Goal: Task Accomplishment & Management: Complete application form

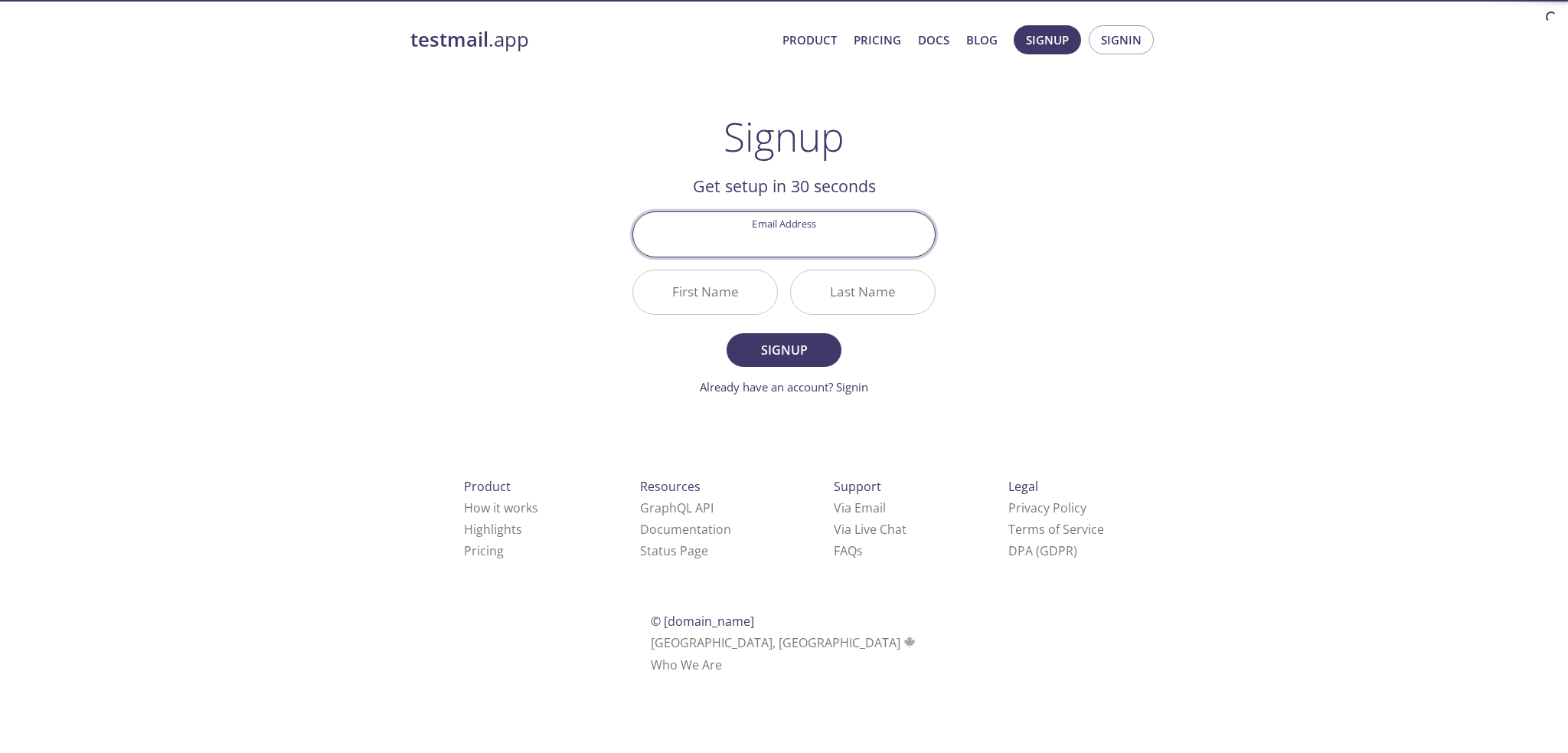
click at [819, 247] on input "Email Address" at bounding box center [784, 234] width 302 height 44
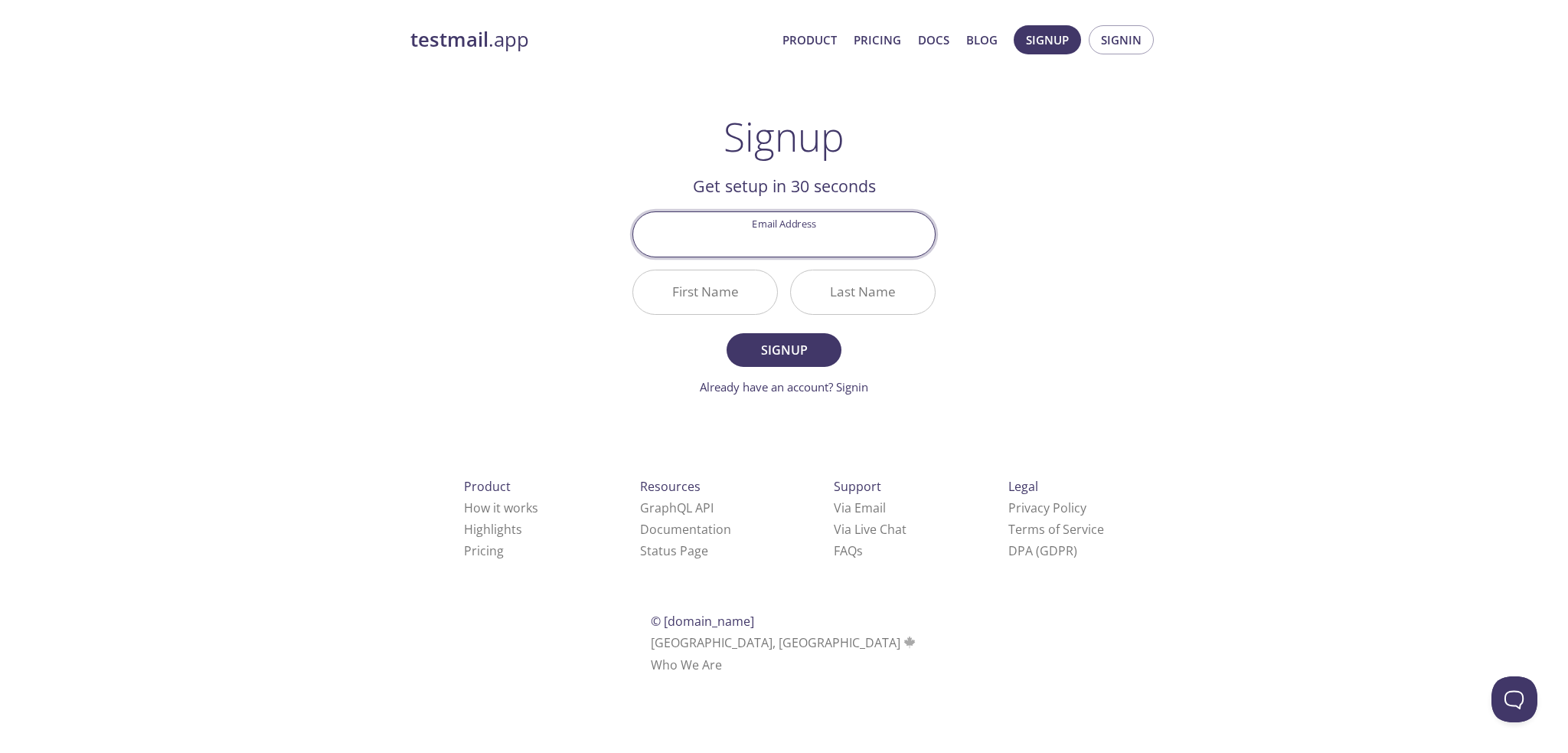
paste input "[EMAIL_ADDRESS]"
type input "[EMAIL_ADDRESS]"
click at [754, 287] on input "First Name" at bounding box center [705, 292] width 144 height 44
click at [702, 292] on input "First Name" at bounding box center [705, 292] width 144 height 44
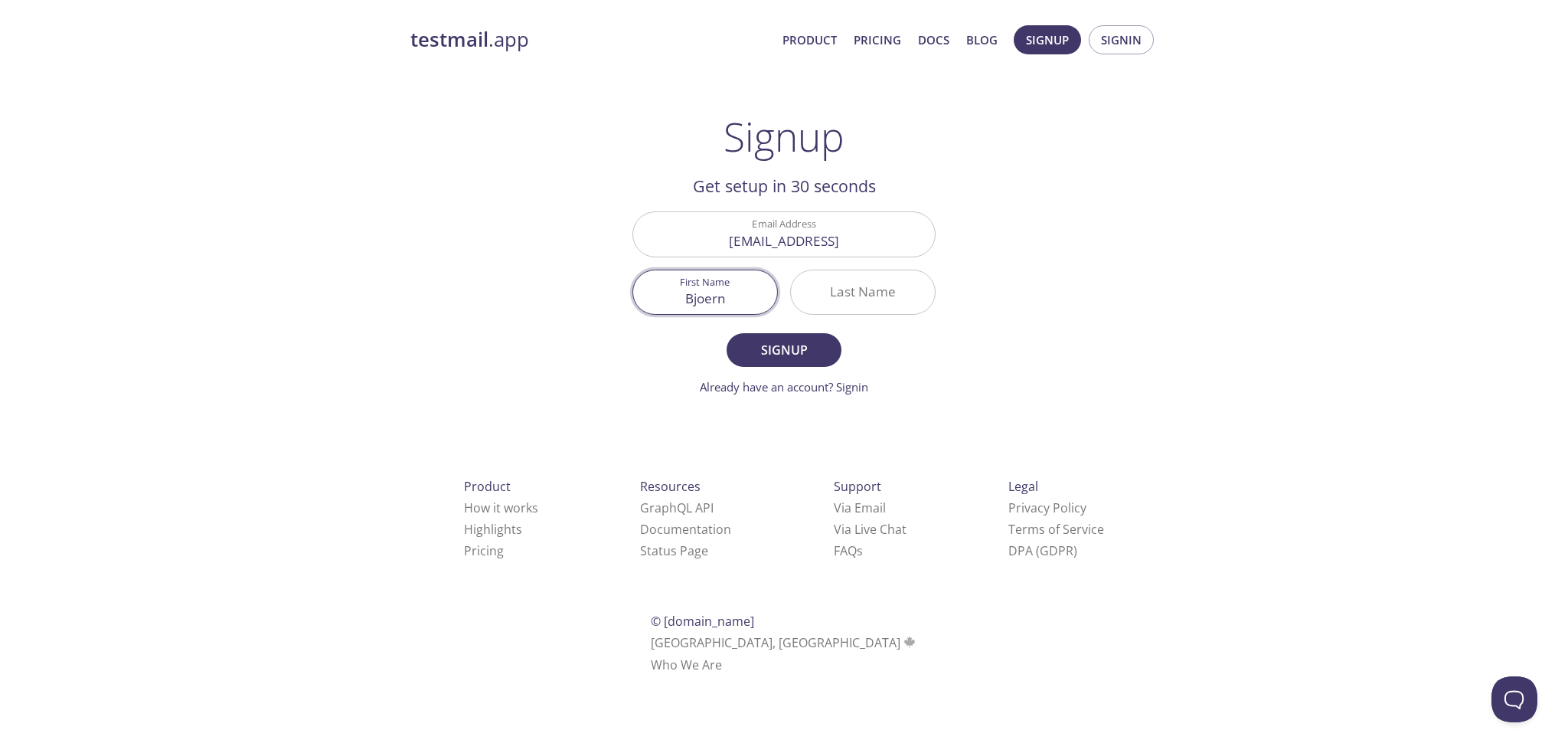
type input "Bjoern"
type input "[PERSON_NAME]"
click at [780, 351] on span "Signup" at bounding box center [784, 350] width 81 height 22
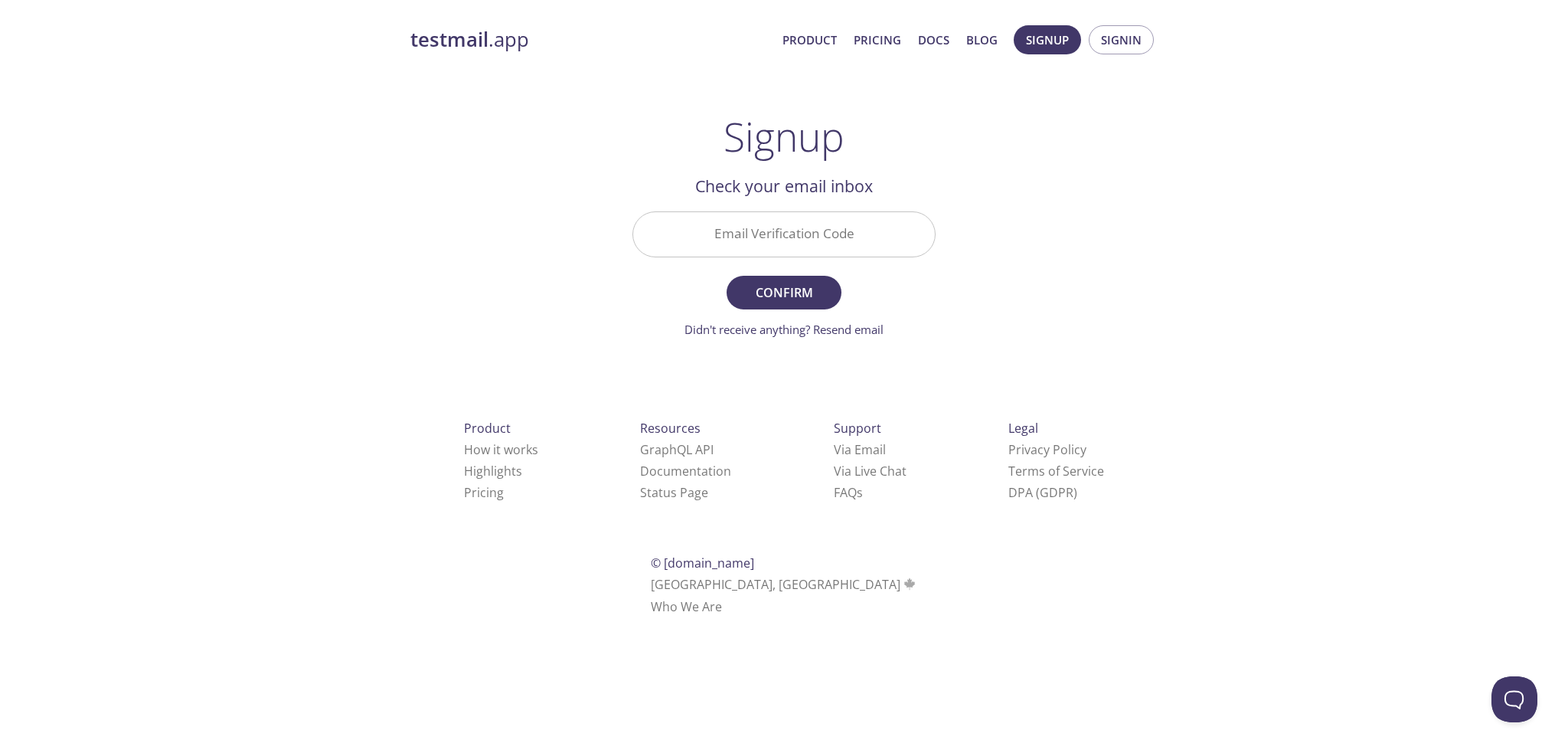
click at [746, 228] on input "Email Verification Code" at bounding box center [784, 234] width 302 height 44
paste input "RJ88RPF"
type input "RJ88RPF"
click at [817, 290] on span "Confirm" at bounding box center [784, 293] width 81 height 22
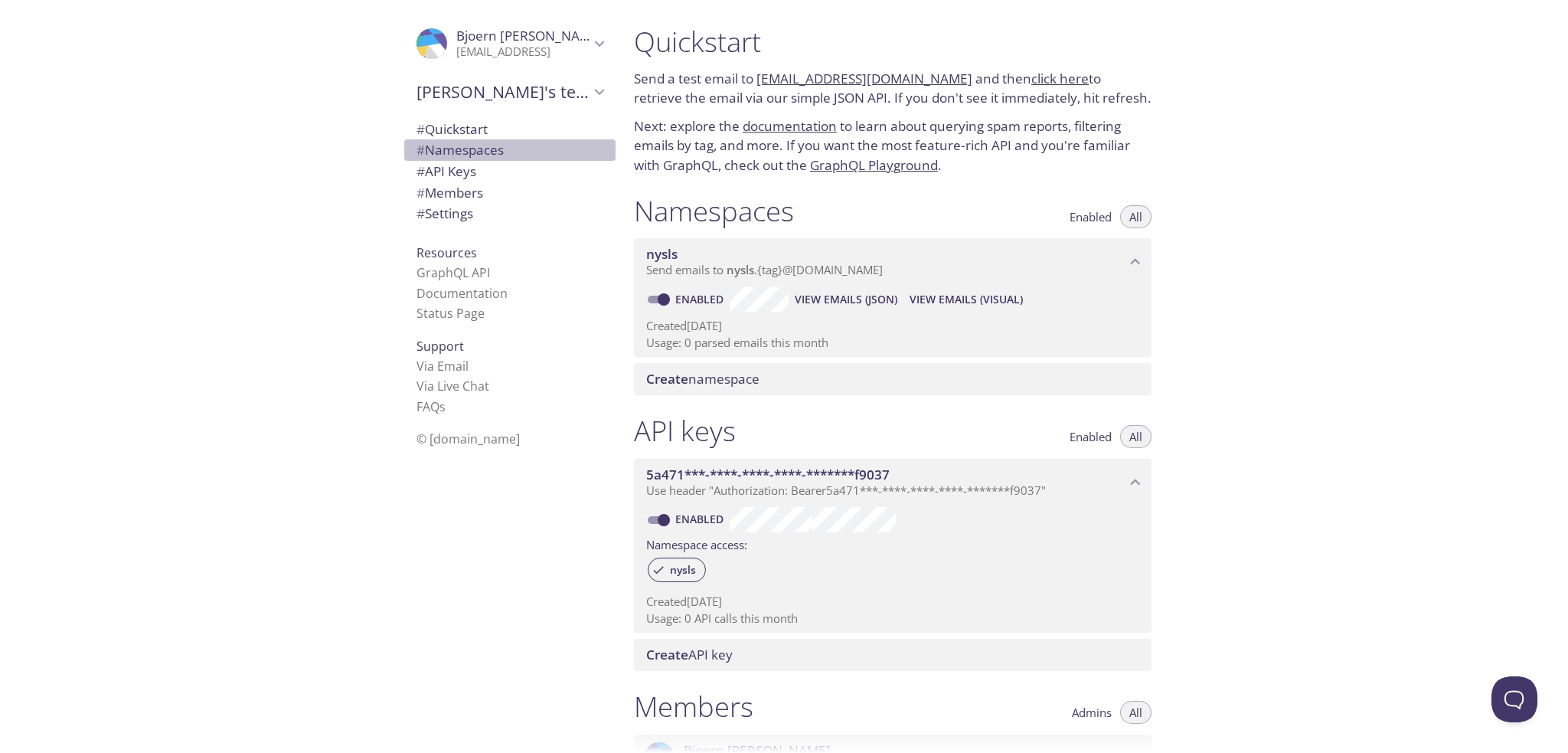
click at [479, 157] on span "# Namespaces" at bounding box center [460, 149] width 88 height 18
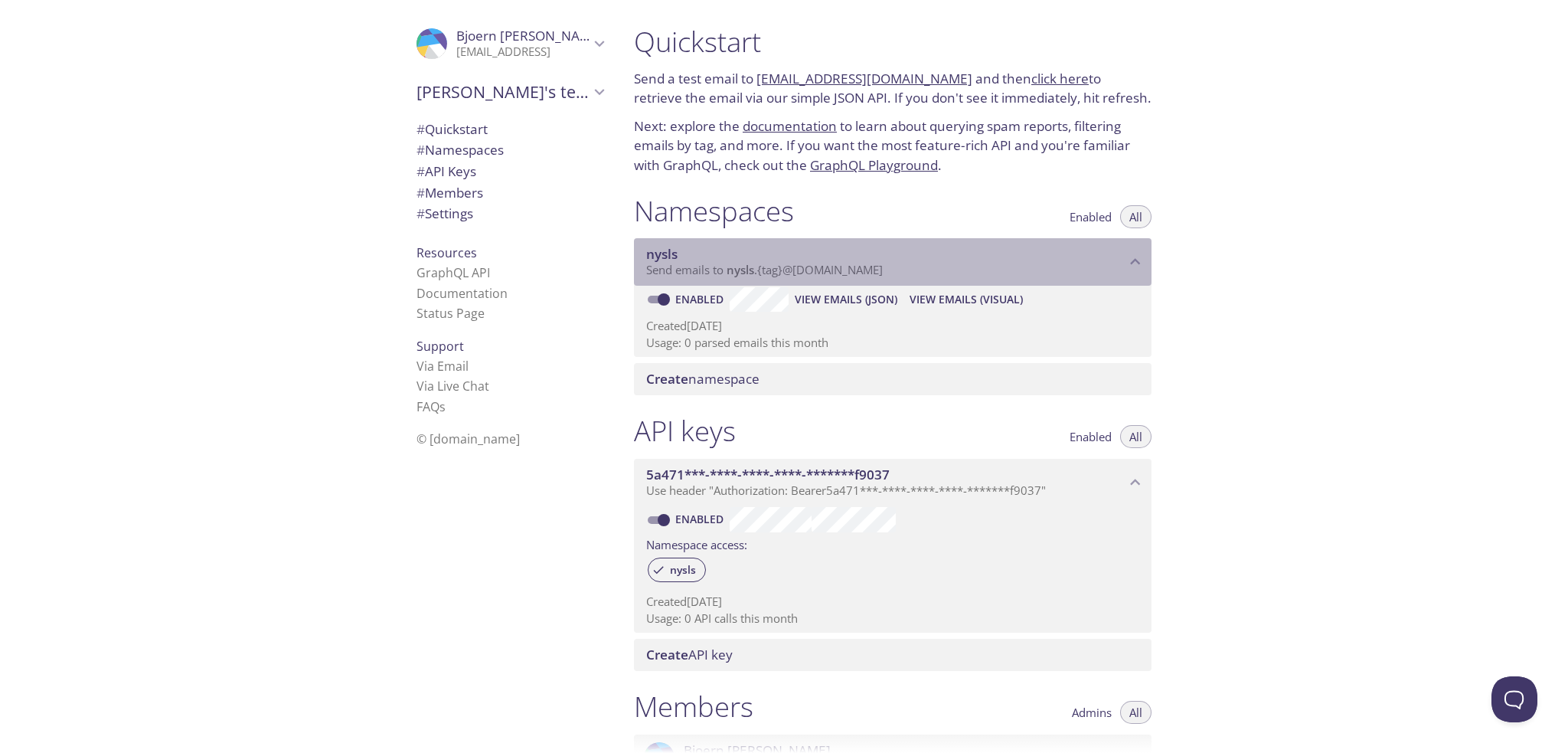
drag, startPoint x: 915, startPoint y: 272, endPoint x: 759, endPoint y: 268, distance: 156.1
click at [759, 268] on p "Send emails to nysls . {tag} @[DOMAIN_NAME]" at bounding box center [885, 270] width 479 height 15
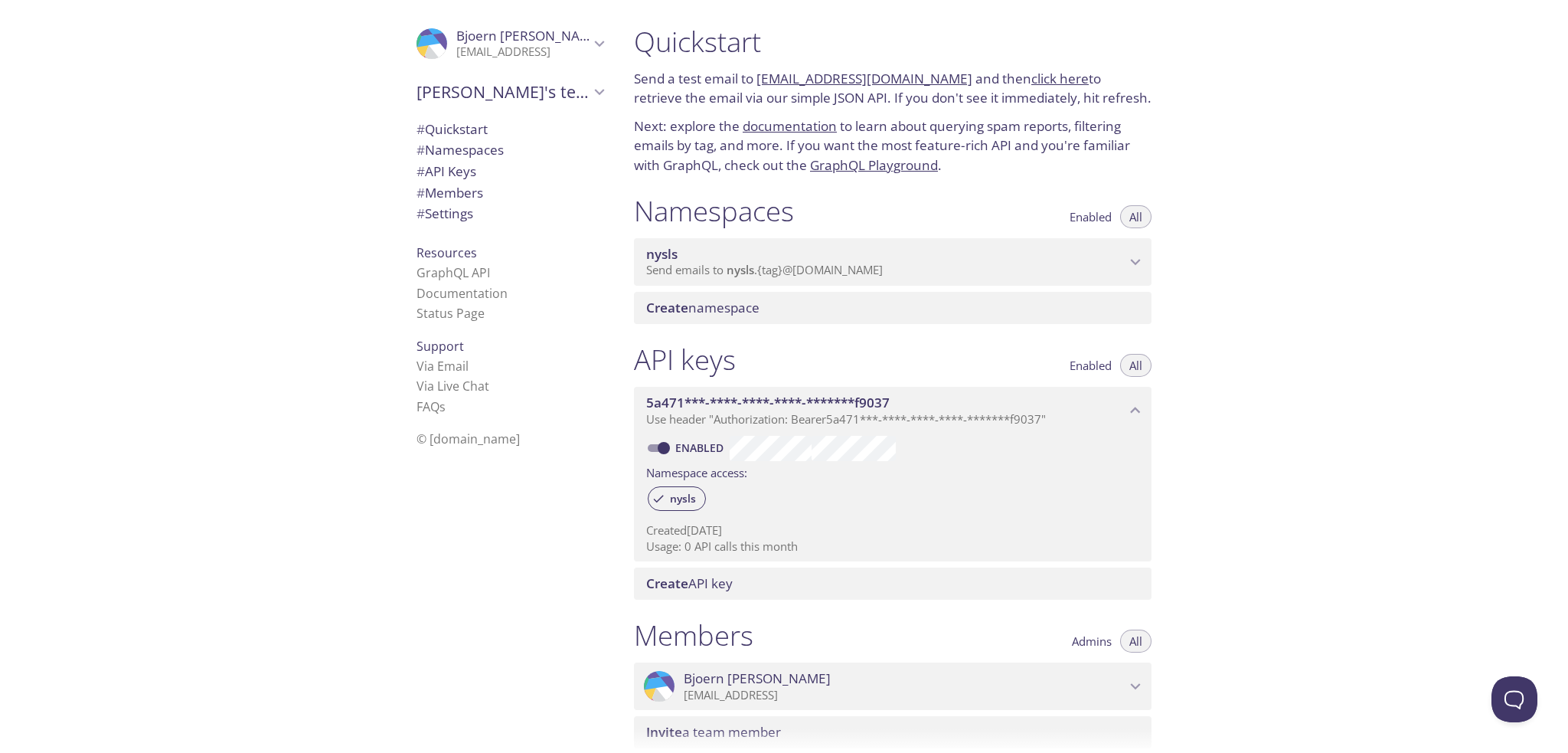
click at [757, 275] on span "Send emails to nysls . {tag} @[DOMAIN_NAME]" at bounding box center [764, 270] width 237 height 15
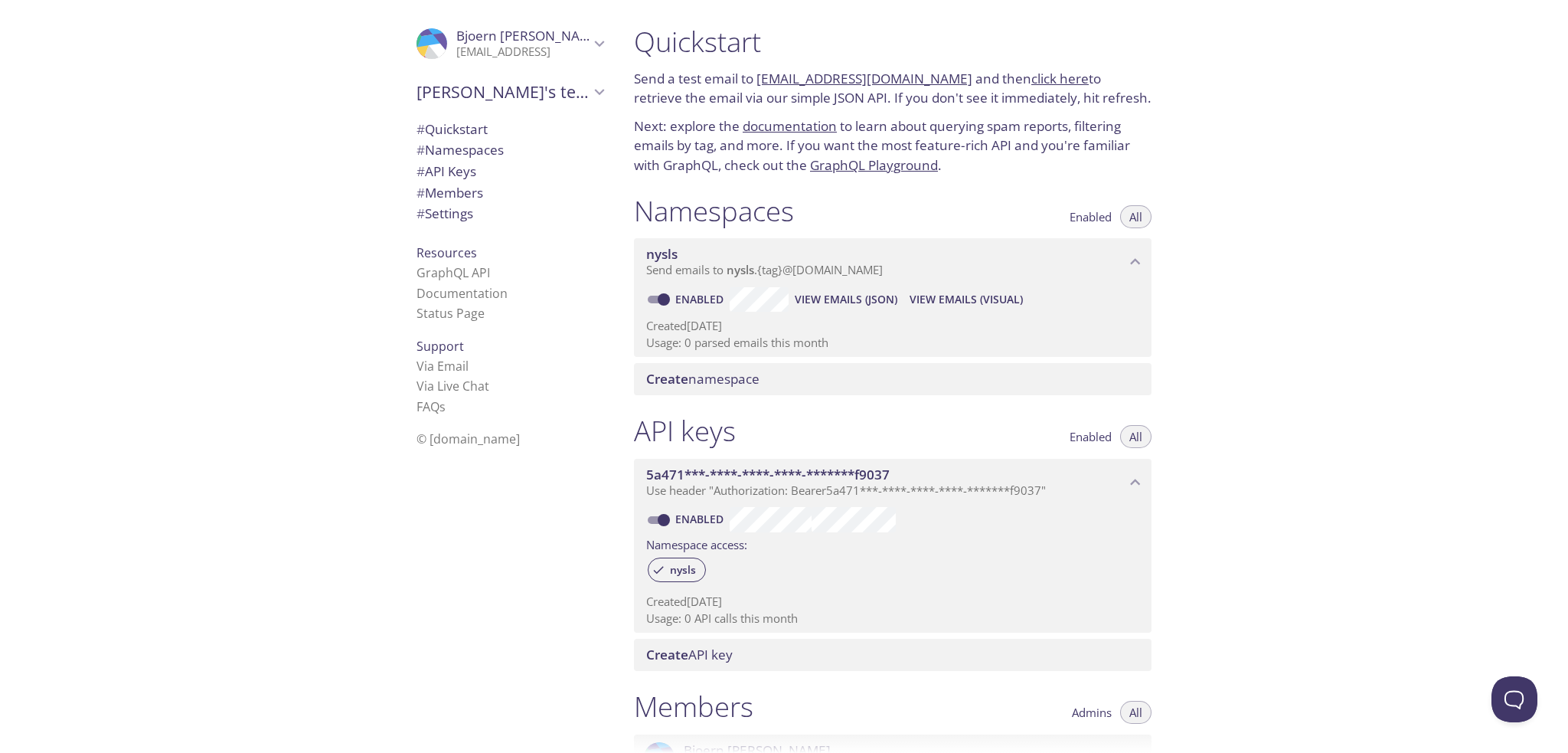
click at [551, 287] on li "Documentation" at bounding box center [509, 294] width 187 height 20
click at [919, 268] on p "Send emails to nysls . {tag} @[DOMAIN_NAME]" at bounding box center [885, 270] width 479 height 15
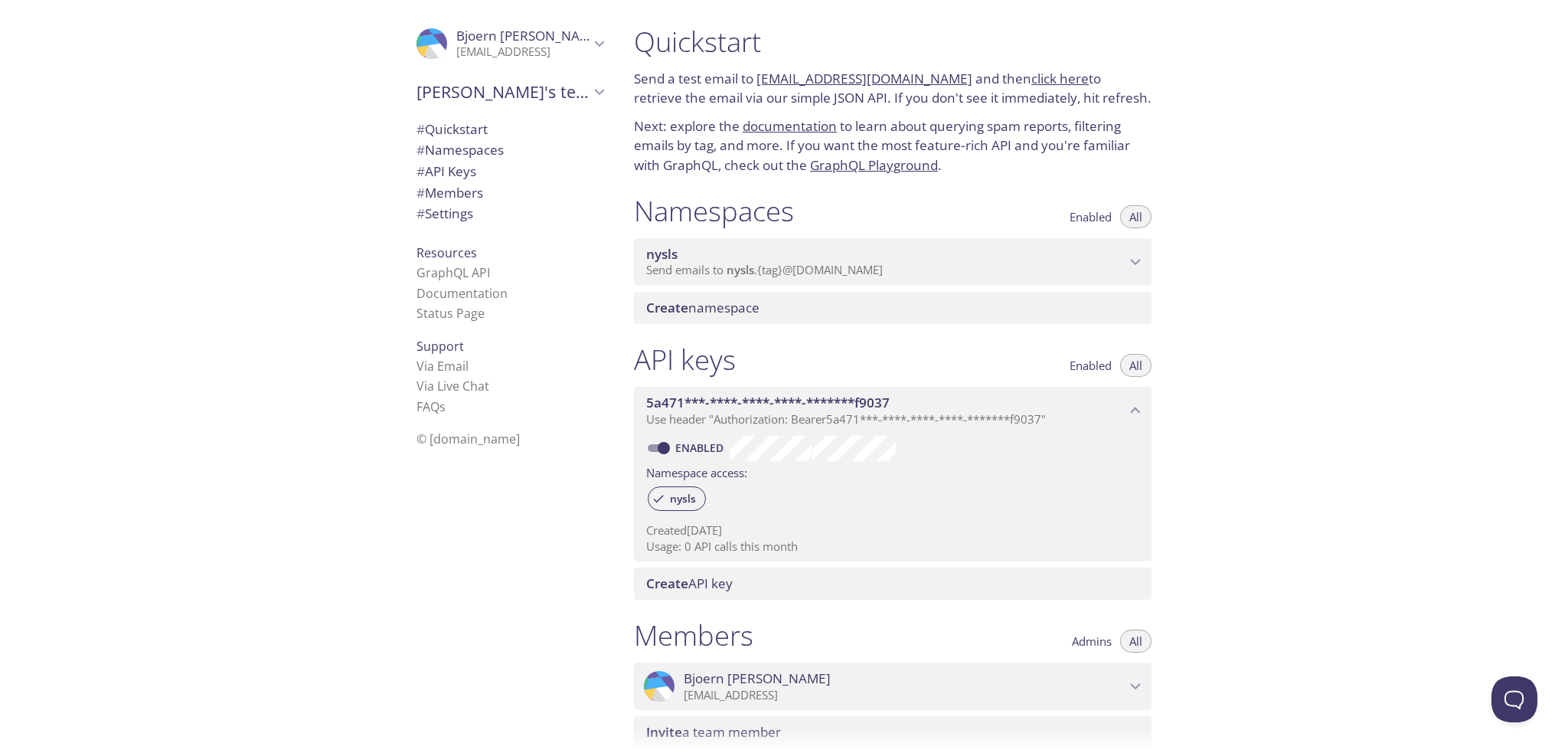
click at [918, 268] on p "Send emails to nysls . {tag} @[DOMAIN_NAME]" at bounding box center [885, 270] width 479 height 15
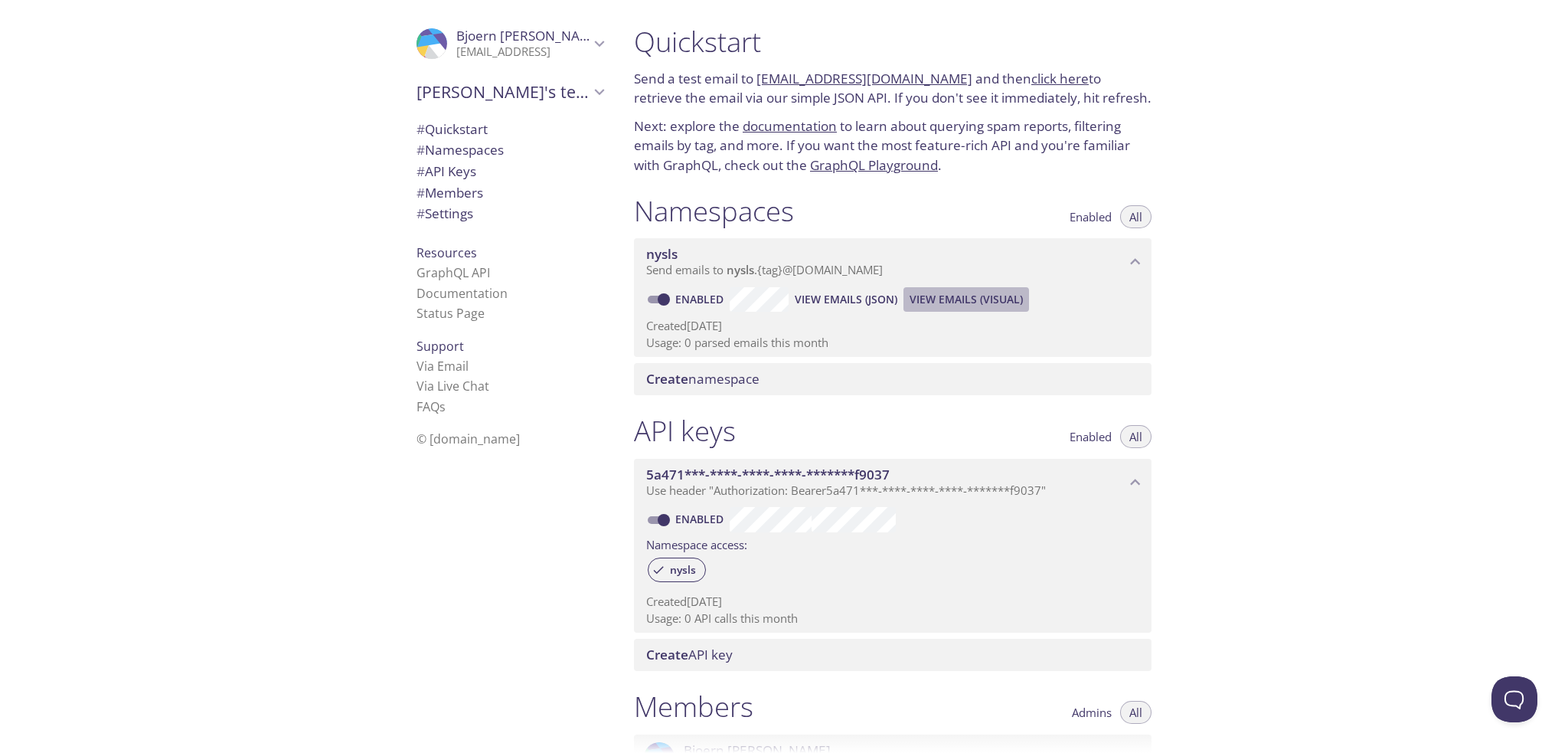
click at [961, 300] on span "View Emails (Visual)" at bounding box center [966, 300] width 114 height 18
click at [706, 272] on span "Send emails to nysls . {tag} @[DOMAIN_NAME]" at bounding box center [764, 270] width 237 height 15
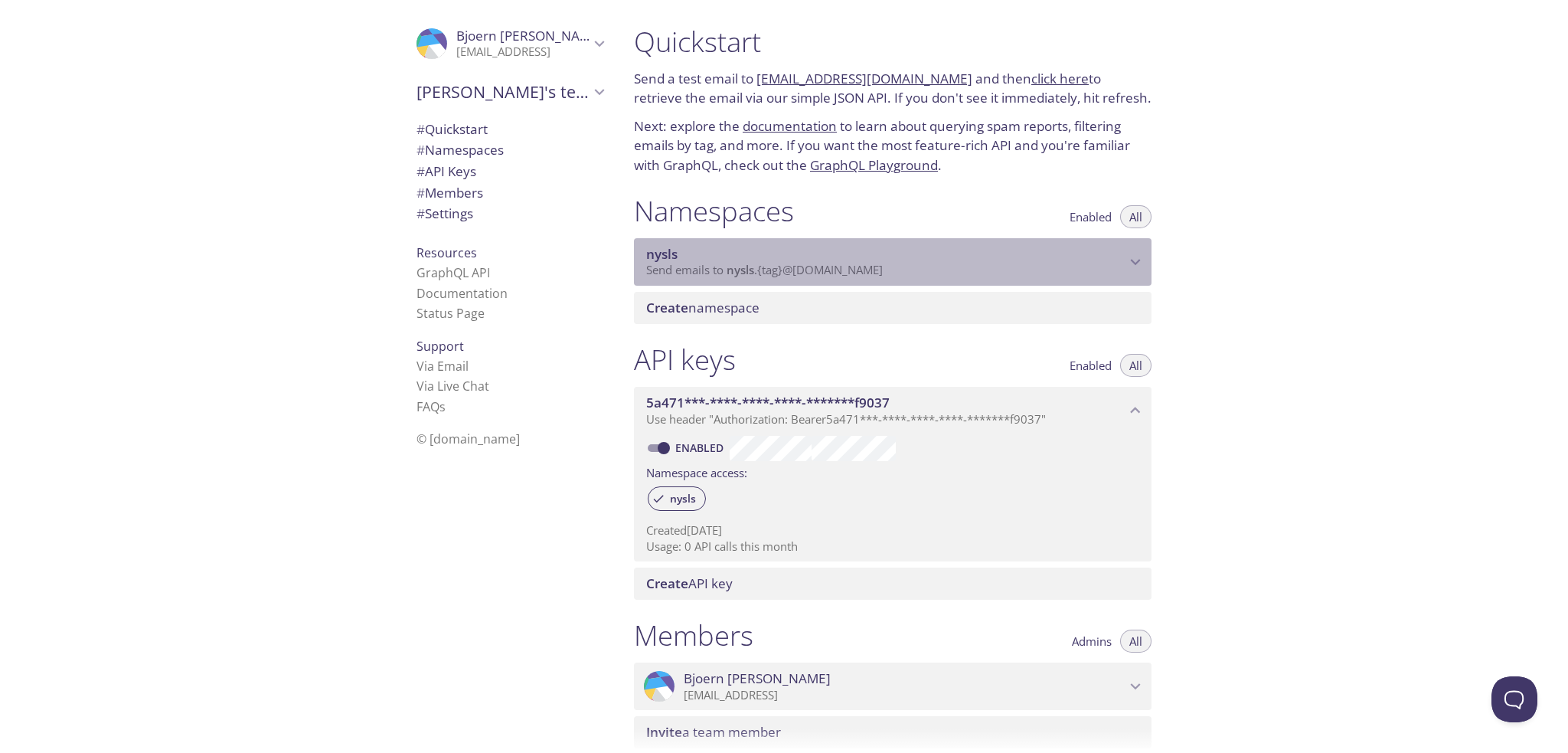
click at [706, 272] on span "Send emails to nysls . {tag} @[DOMAIN_NAME]" at bounding box center [764, 270] width 237 height 15
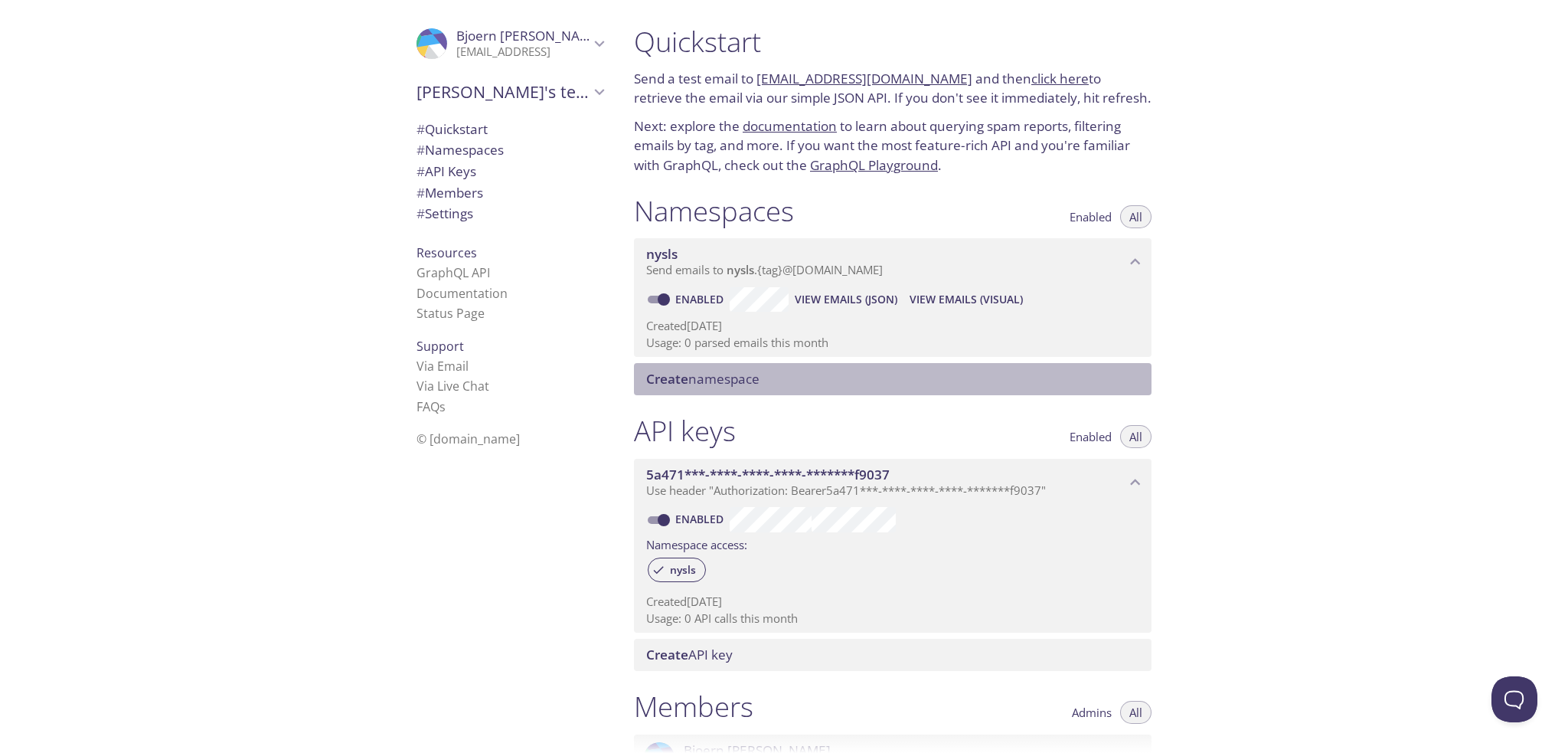
click at [735, 379] on span "Create namespace" at bounding box center [703, 379] width 114 height 18
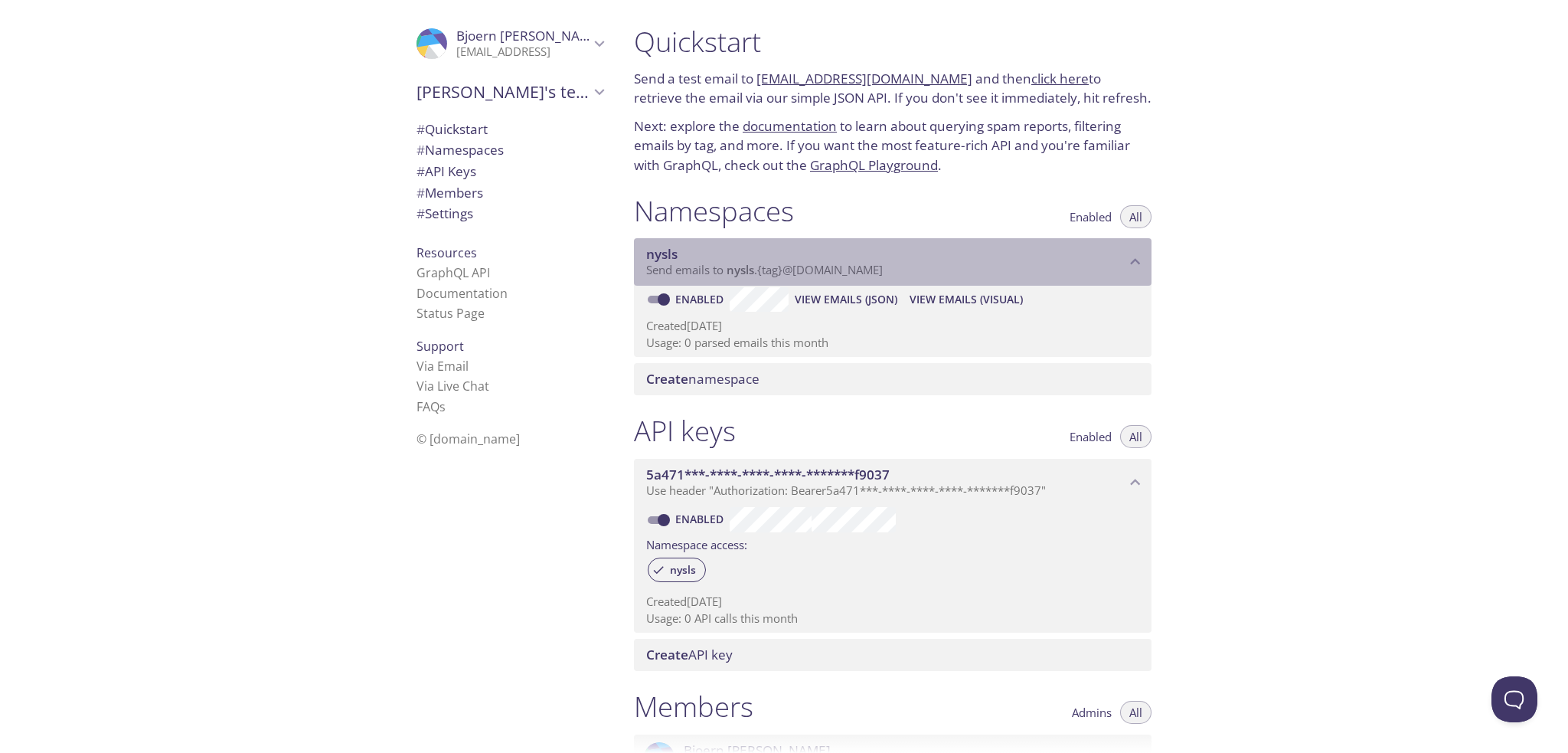
drag, startPoint x: 884, startPoint y: 271, endPoint x: 776, endPoint y: 272, distance: 108.0
click at [777, 272] on p "Send emails to nysls . {tag} @[DOMAIN_NAME]" at bounding box center [885, 270] width 479 height 15
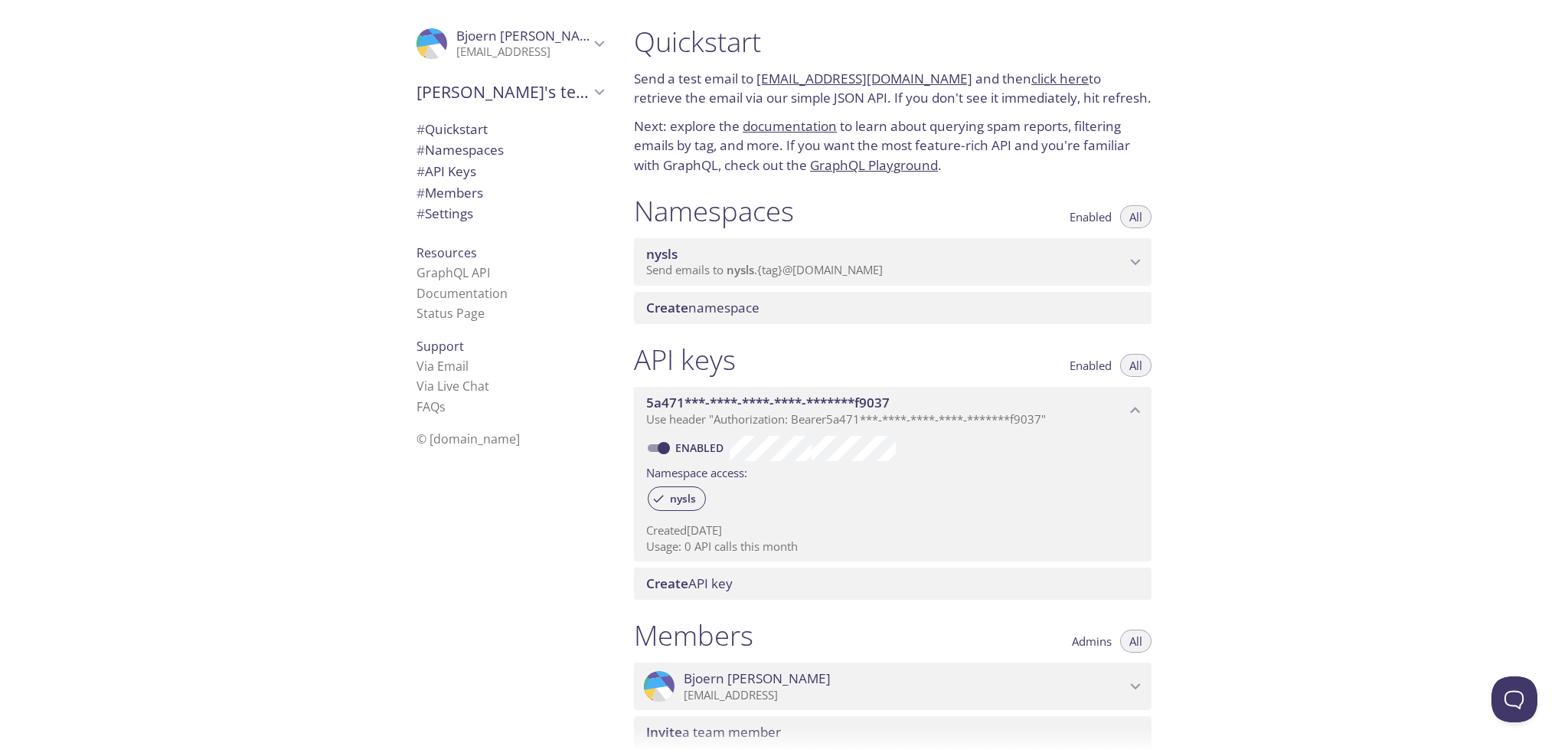
click at [741, 267] on span "nysls" at bounding box center [740, 270] width 28 height 15
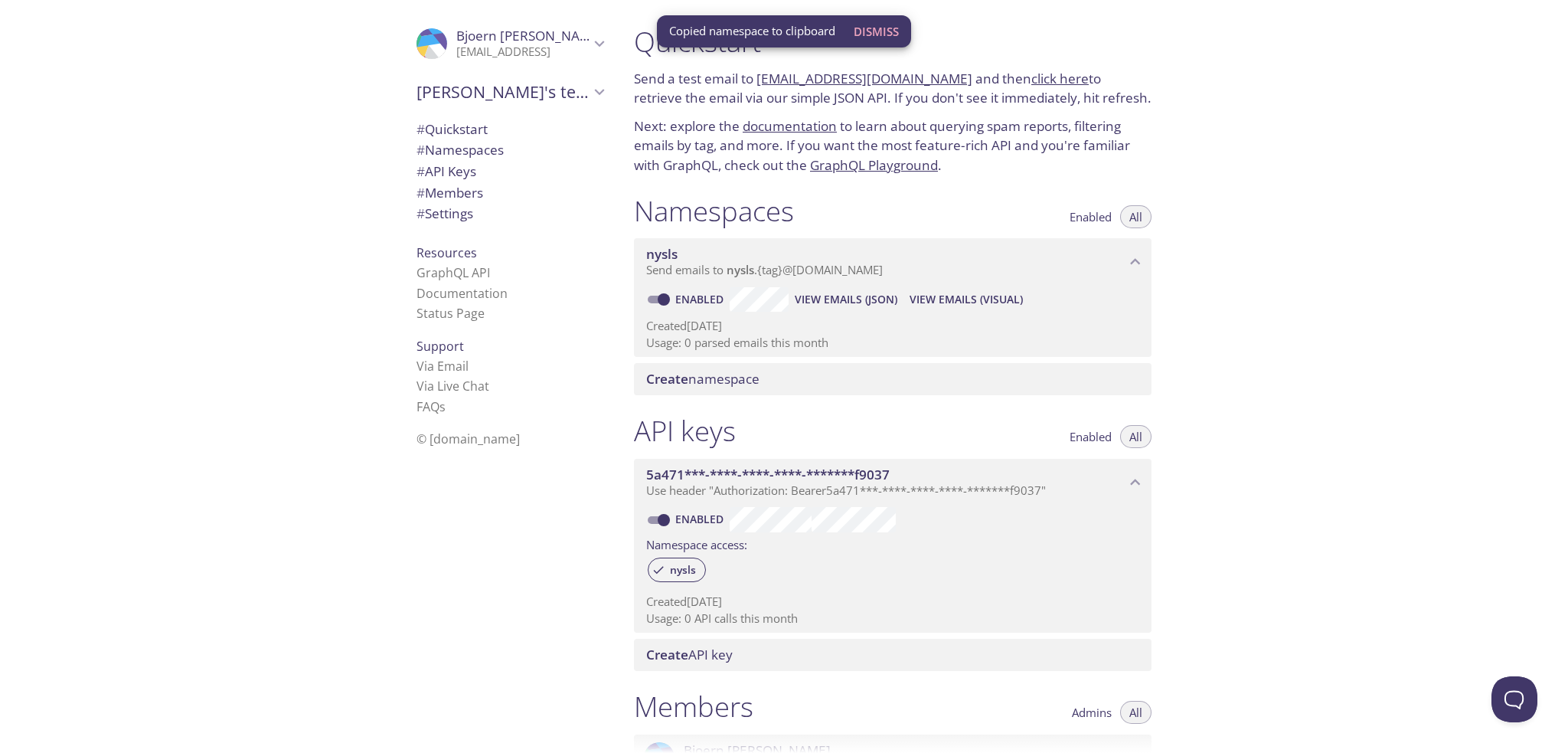
drag, startPoint x: 1265, startPoint y: 364, endPoint x: 1255, endPoint y: 361, distance: 10.4
click at [1265, 364] on div "Quickstart Send a test email to [EMAIL_ADDRESS][DOMAIN_NAME] and then click her…" at bounding box center [1095, 376] width 946 height 753
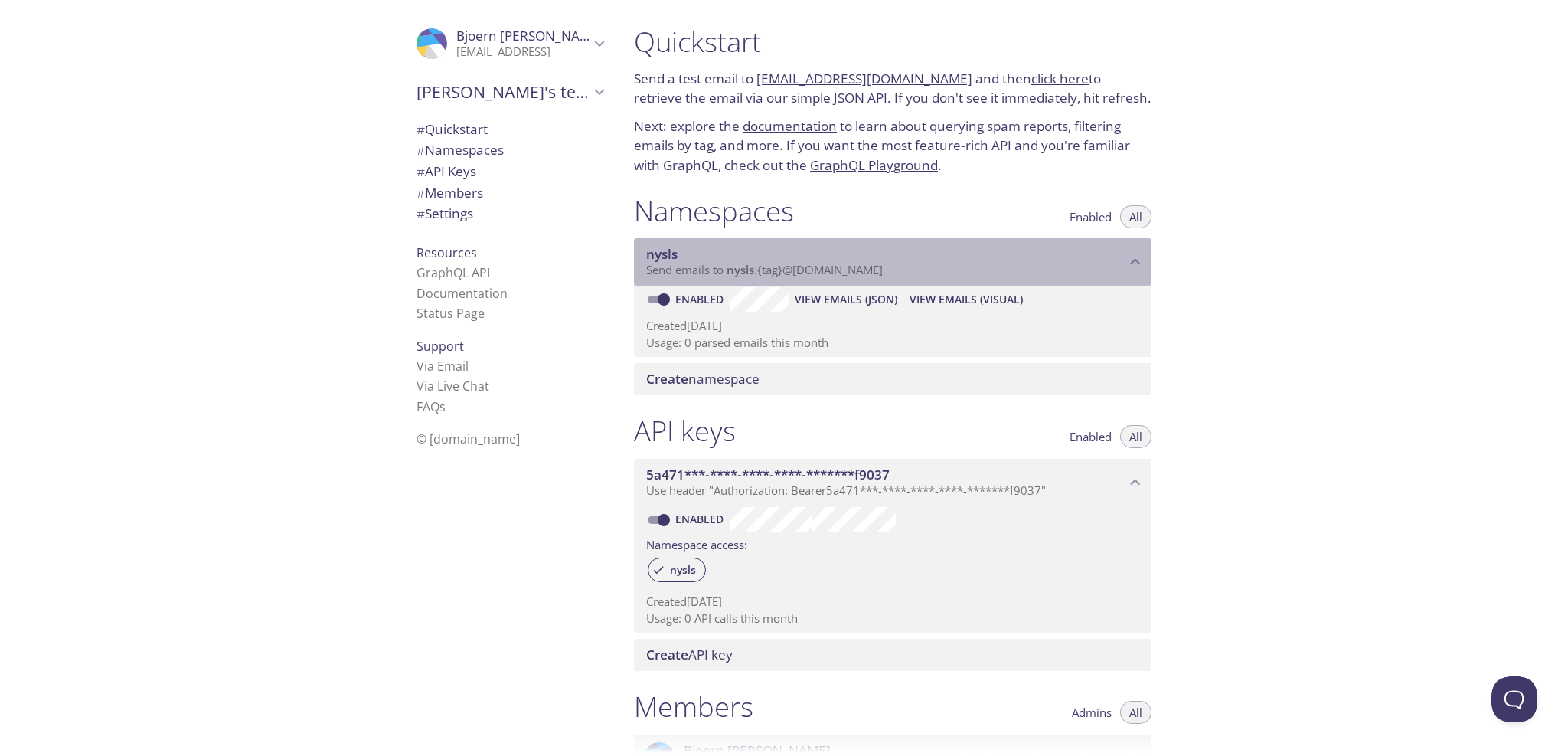
drag, startPoint x: 680, startPoint y: 269, endPoint x: 916, endPoint y: 272, distance: 236.0
click at [908, 273] on p "Send emails to nysls . {tag} @[DOMAIN_NAME]" at bounding box center [885, 270] width 479 height 15
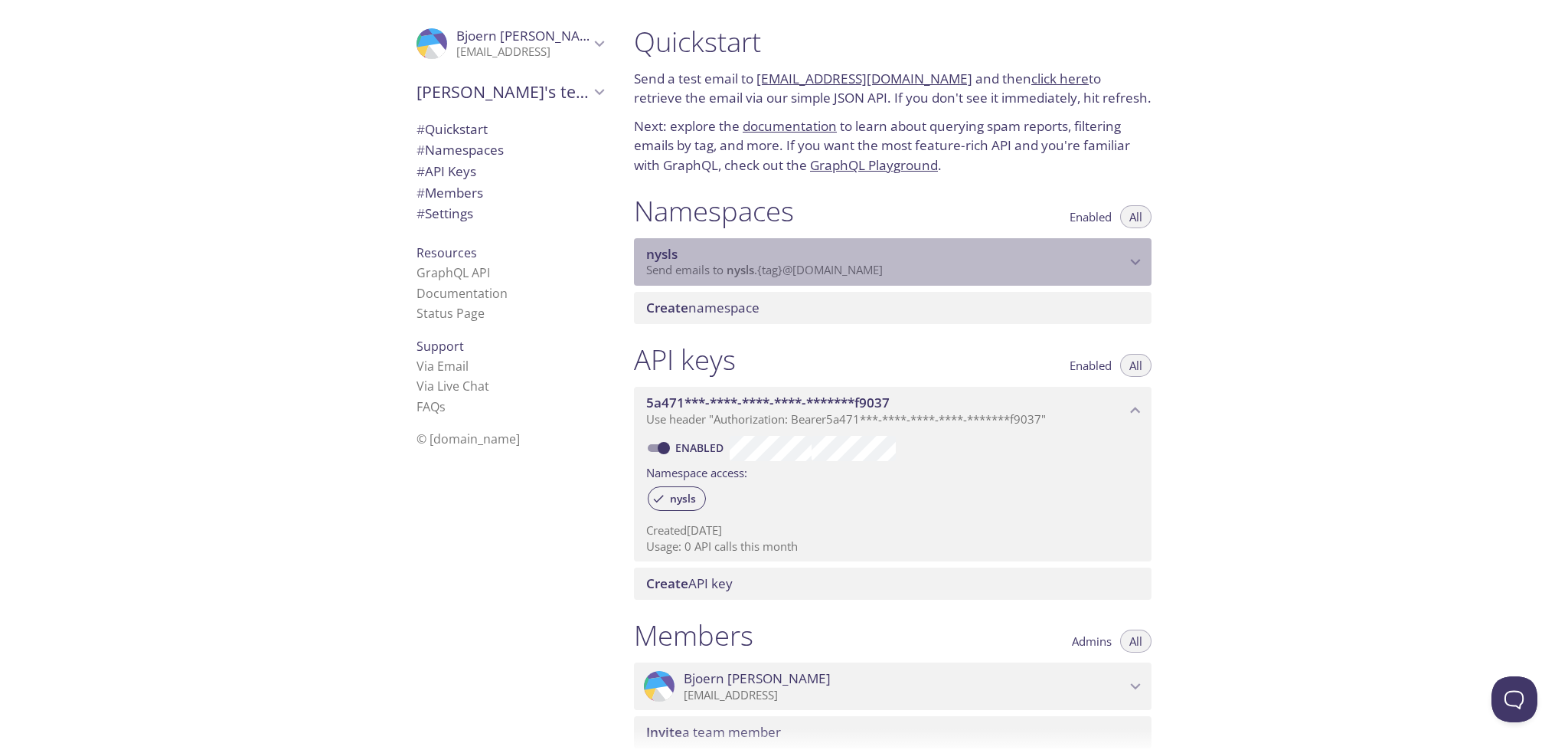
drag, startPoint x: 902, startPoint y: 267, endPoint x: 728, endPoint y: 265, distance: 174.0
click at [728, 265] on p "Send emails to nysls . {tag} @[DOMAIN_NAME]" at bounding box center [885, 270] width 479 height 15
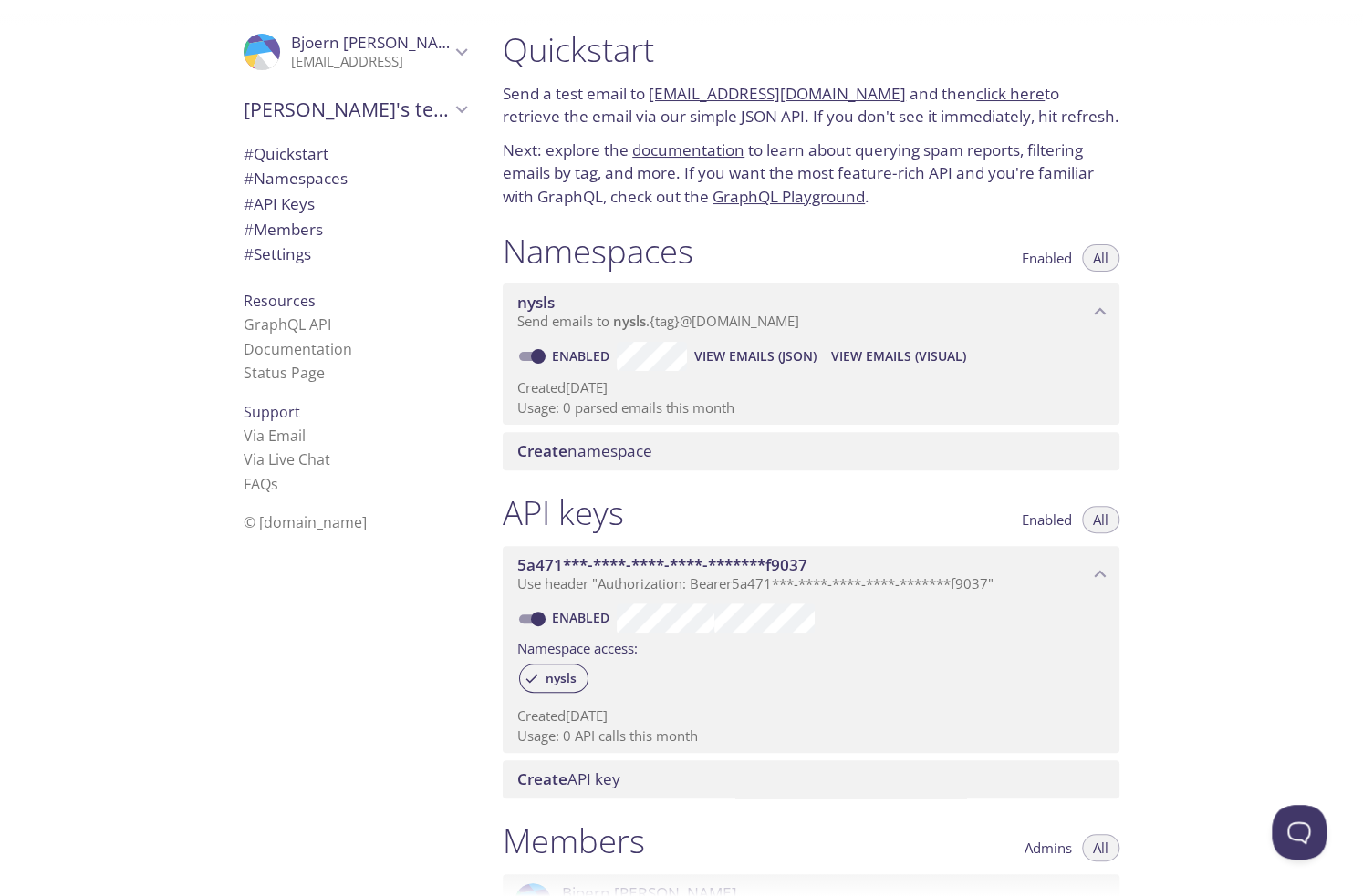
click at [295, 178] on span "# Namespaces" at bounding box center [295, 177] width 104 height 21
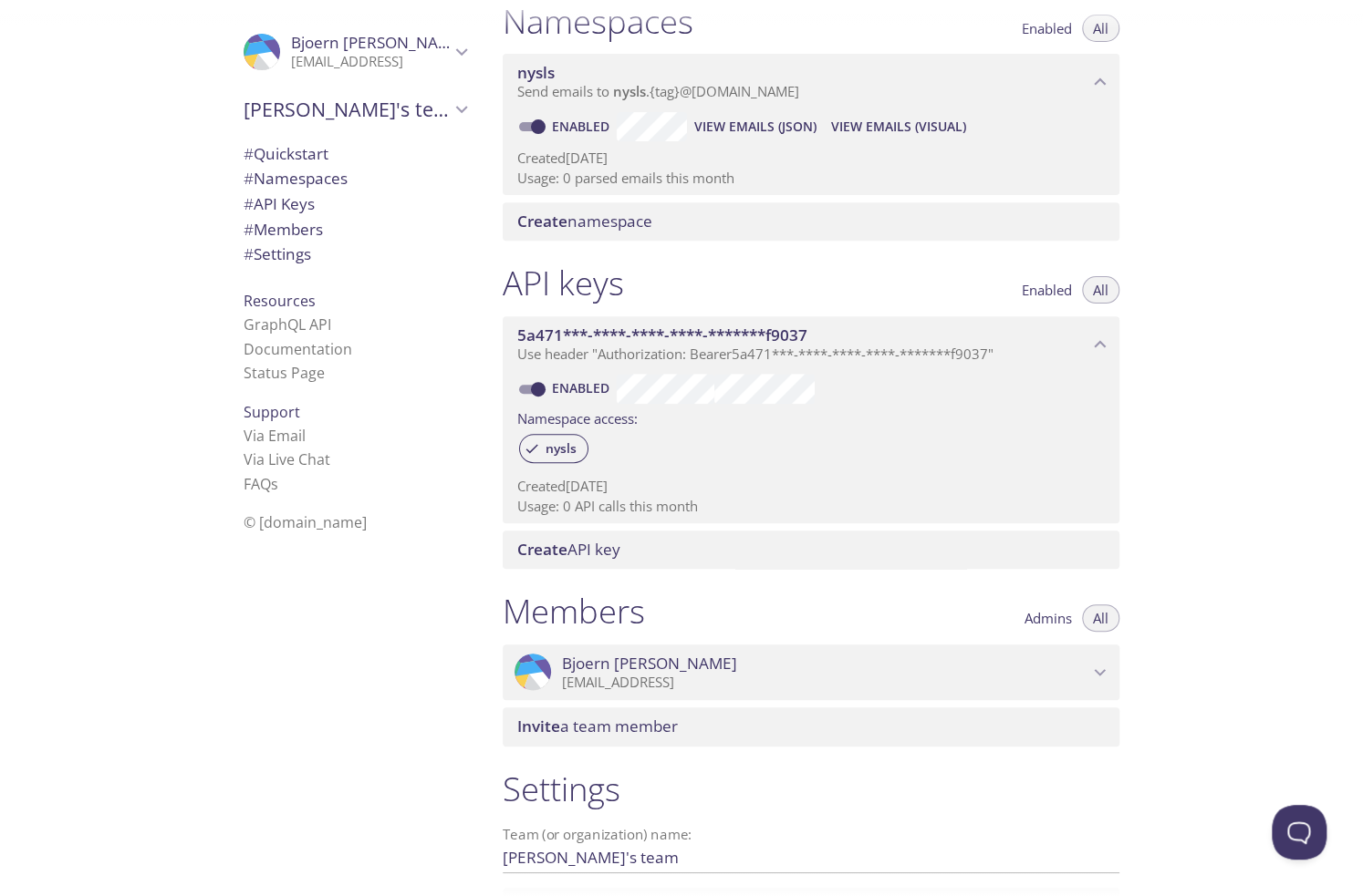
click at [282, 211] on span "# API Keys" at bounding box center [279, 203] width 71 height 21
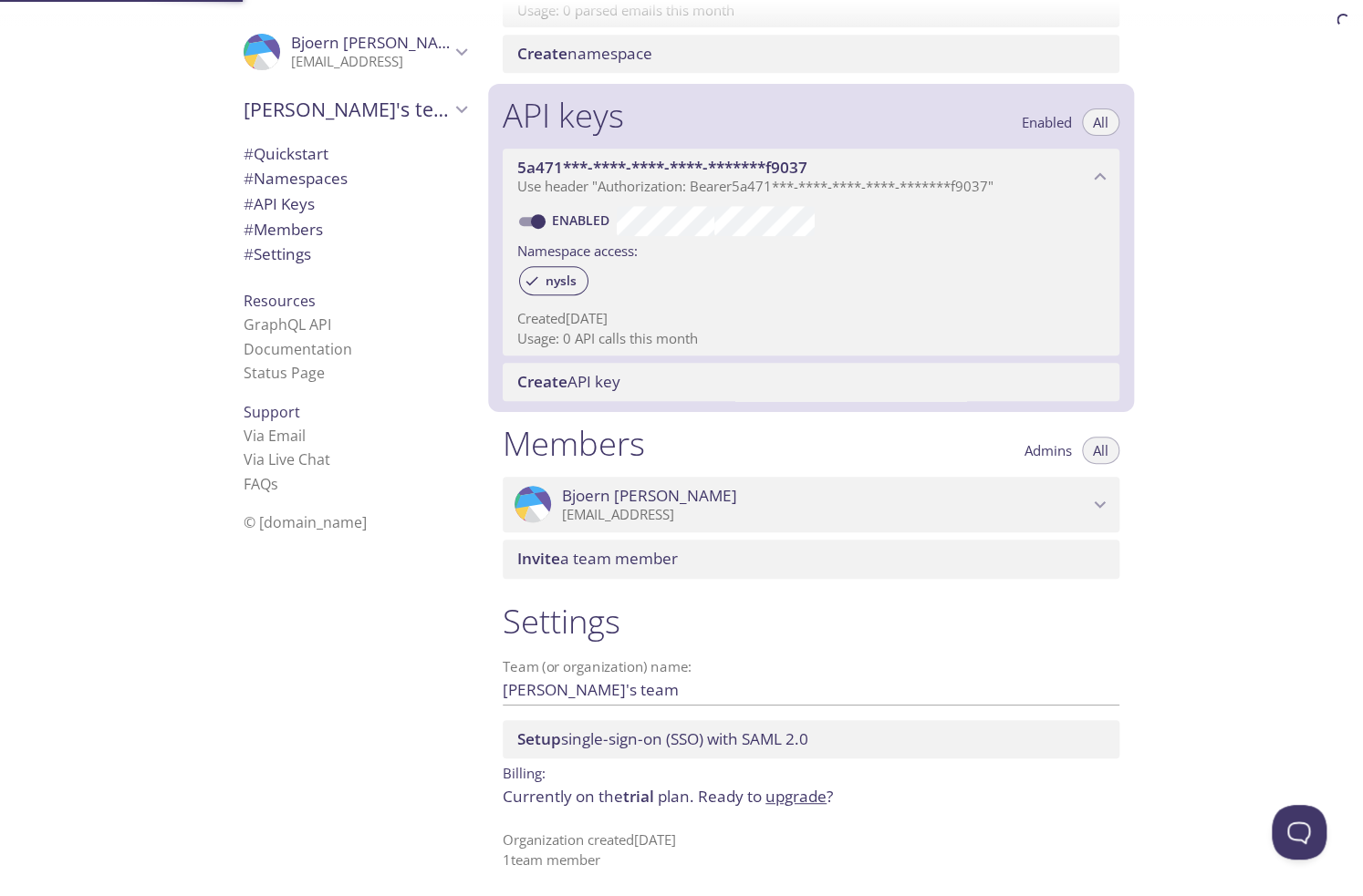
scroll to position [400, 0]
click at [284, 227] on span "# Members" at bounding box center [283, 229] width 80 height 21
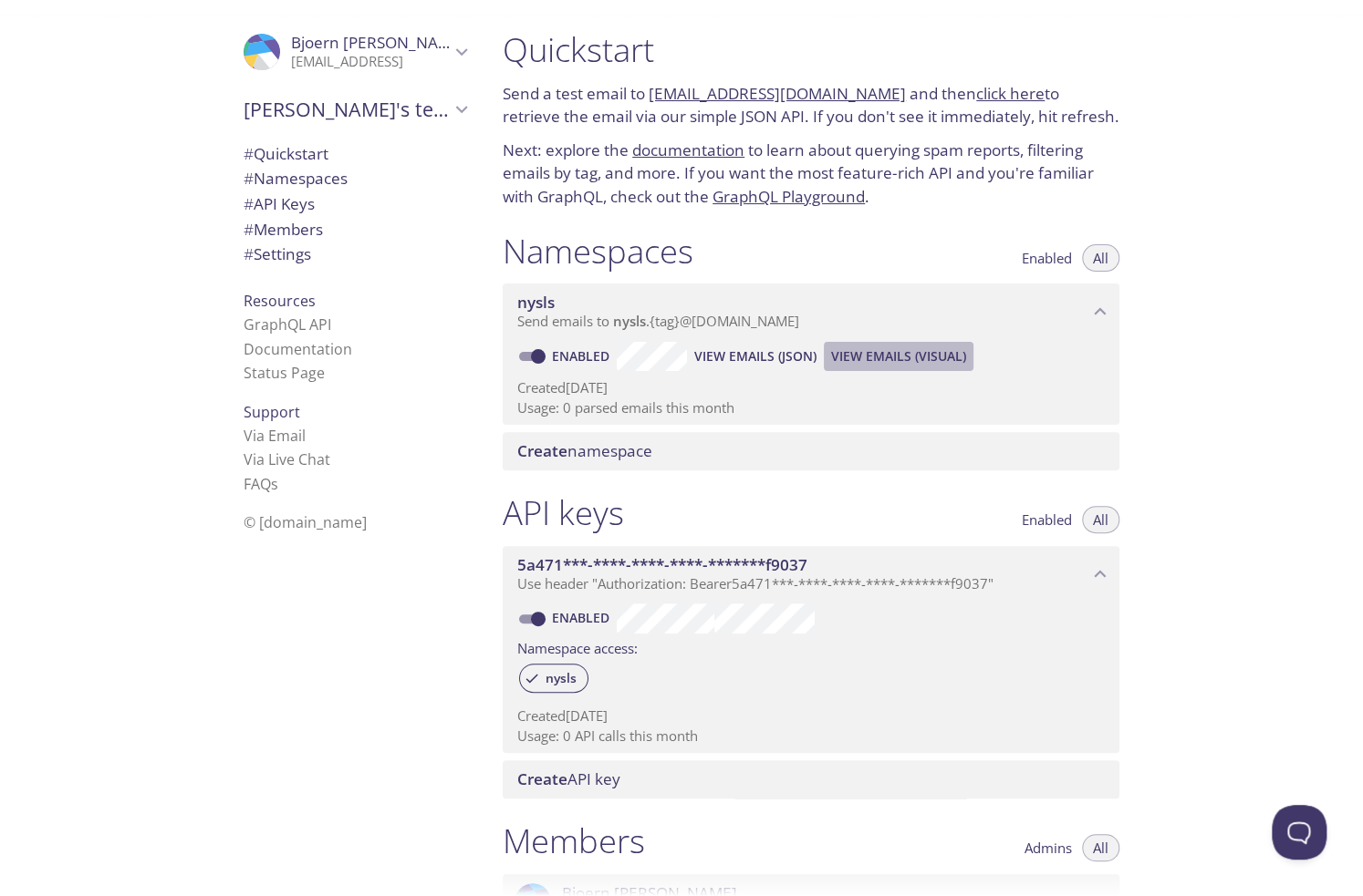
click at [886, 358] on span "View Emails (Visual)" at bounding box center [898, 357] width 135 height 22
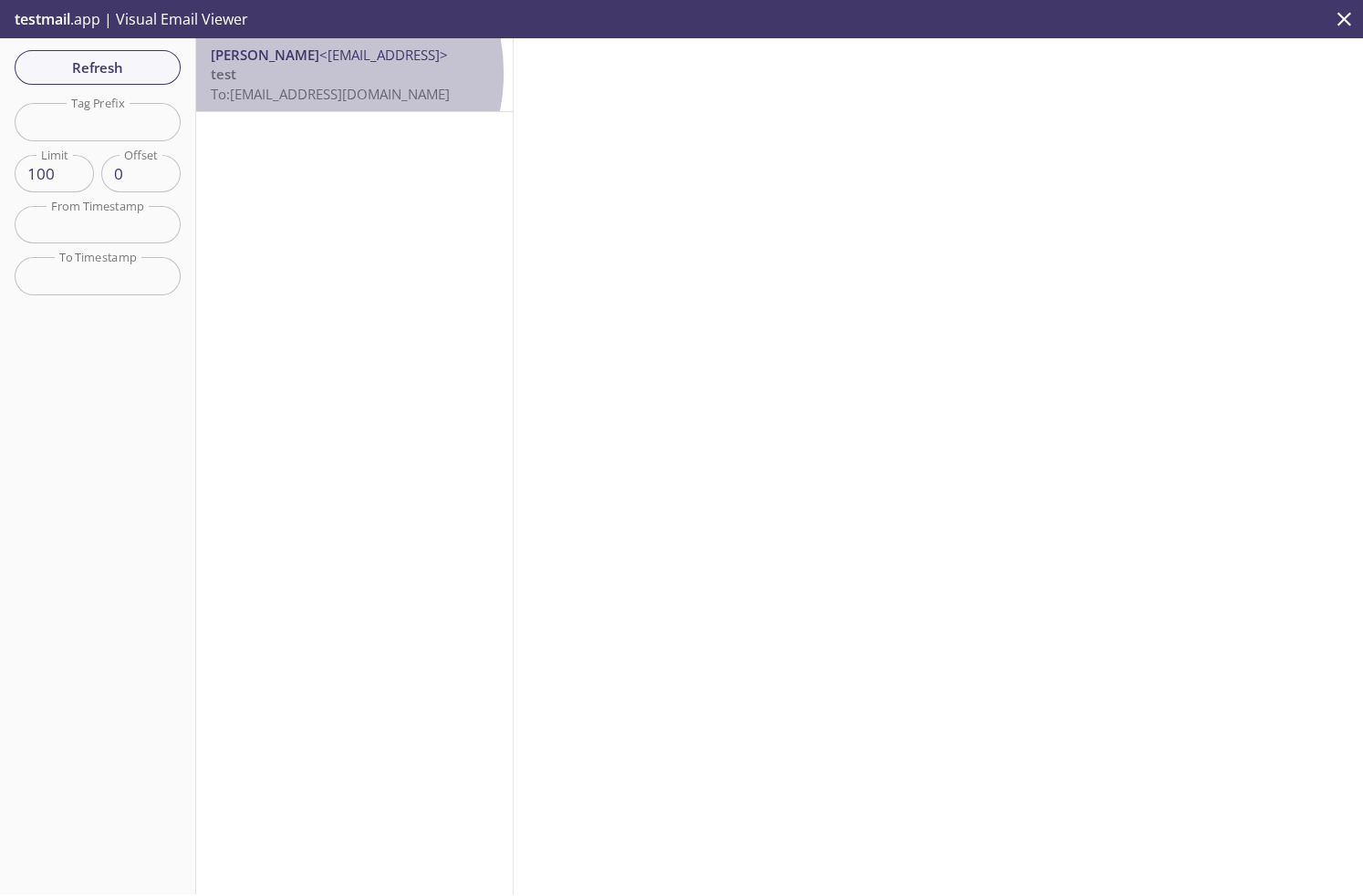
click at [310, 73] on p "test To: [EMAIL_ADDRESS][DOMAIN_NAME]" at bounding box center [354, 84] width 287 height 39
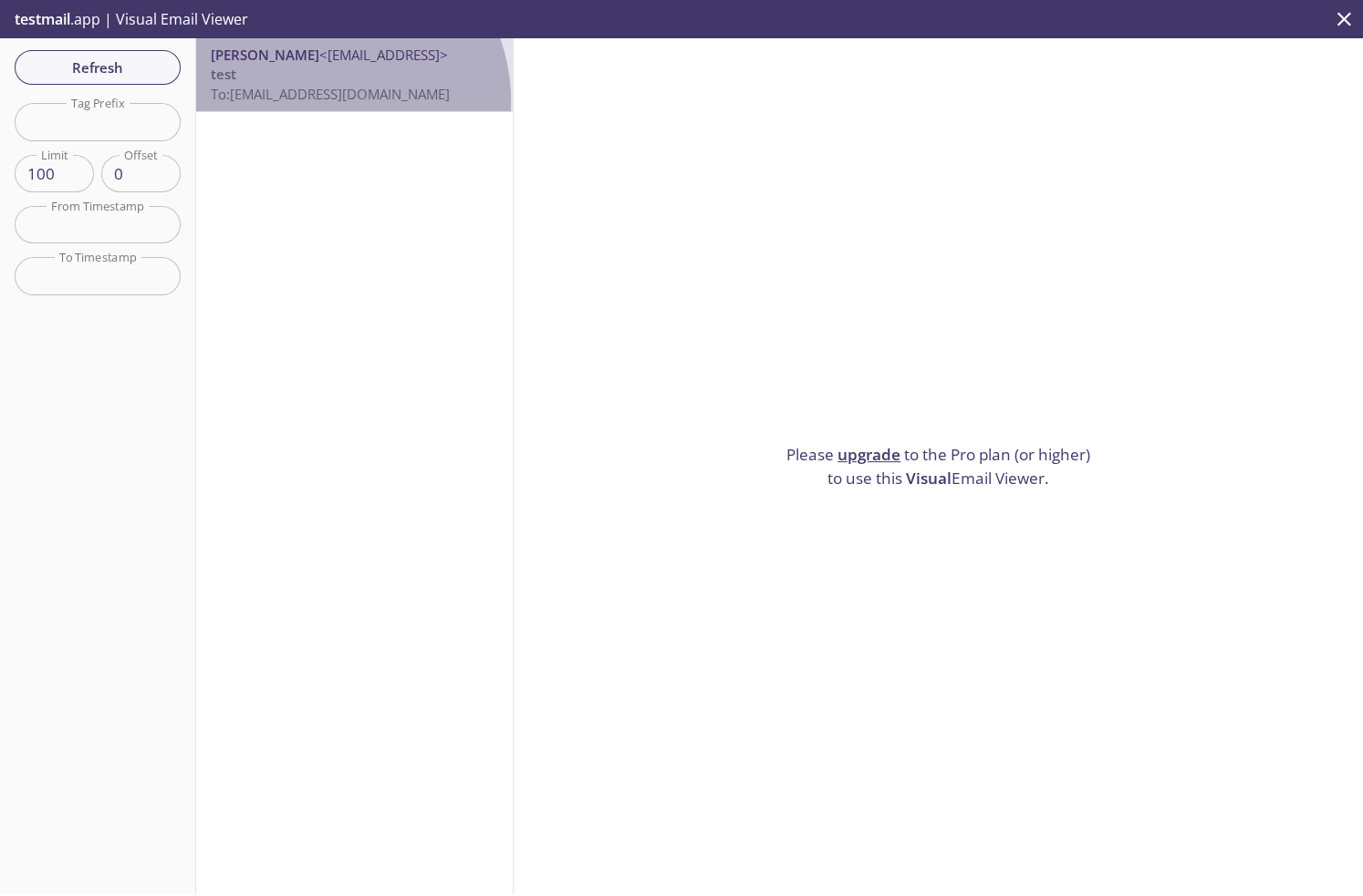
click at [322, 101] on span "To: [EMAIL_ADDRESS][DOMAIN_NAME]" at bounding box center [329, 94] width 239 height 18
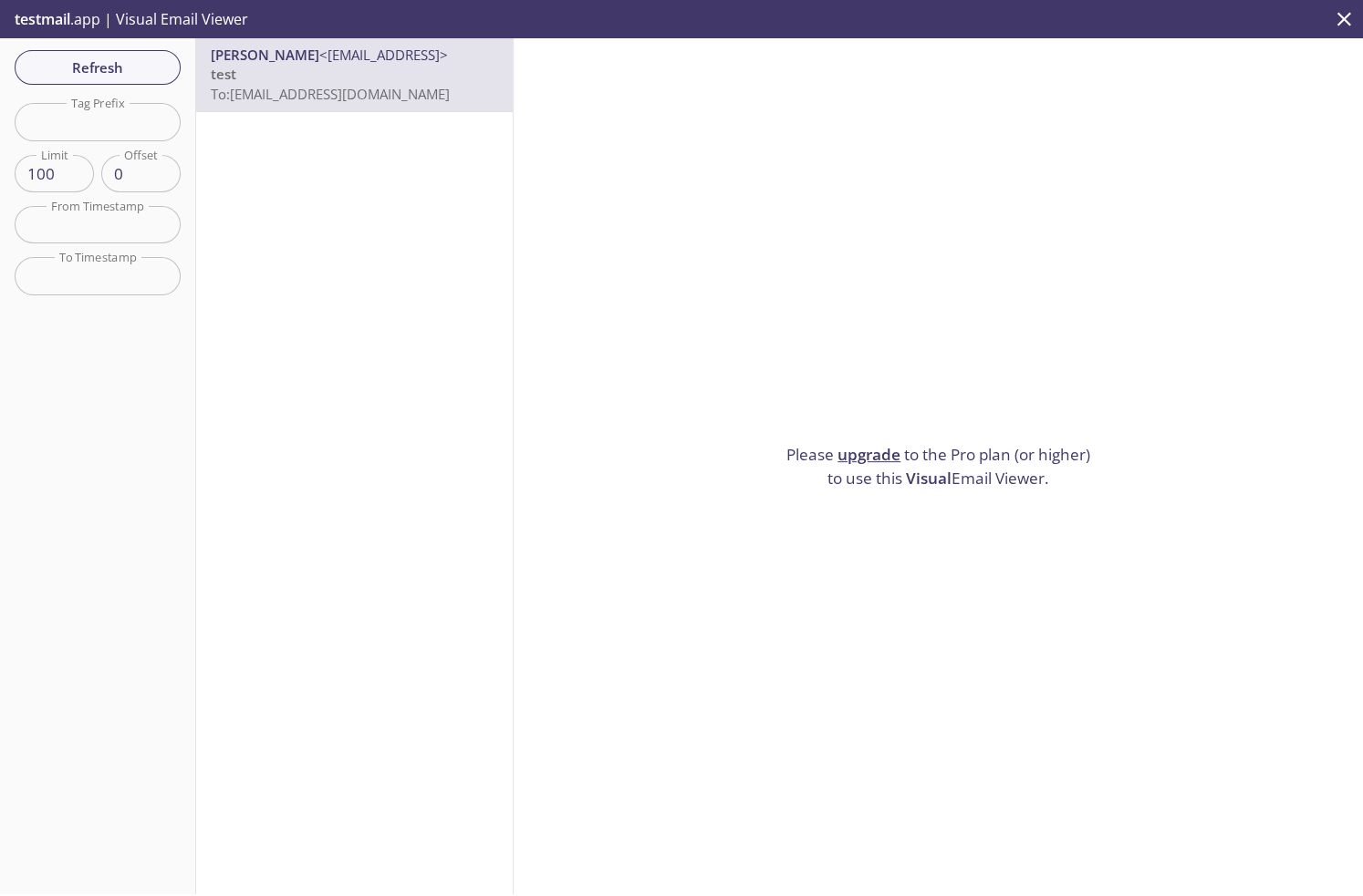
click at [877, 452] on link "upgrade" at bounding box center [868, 454] width 63 height 21
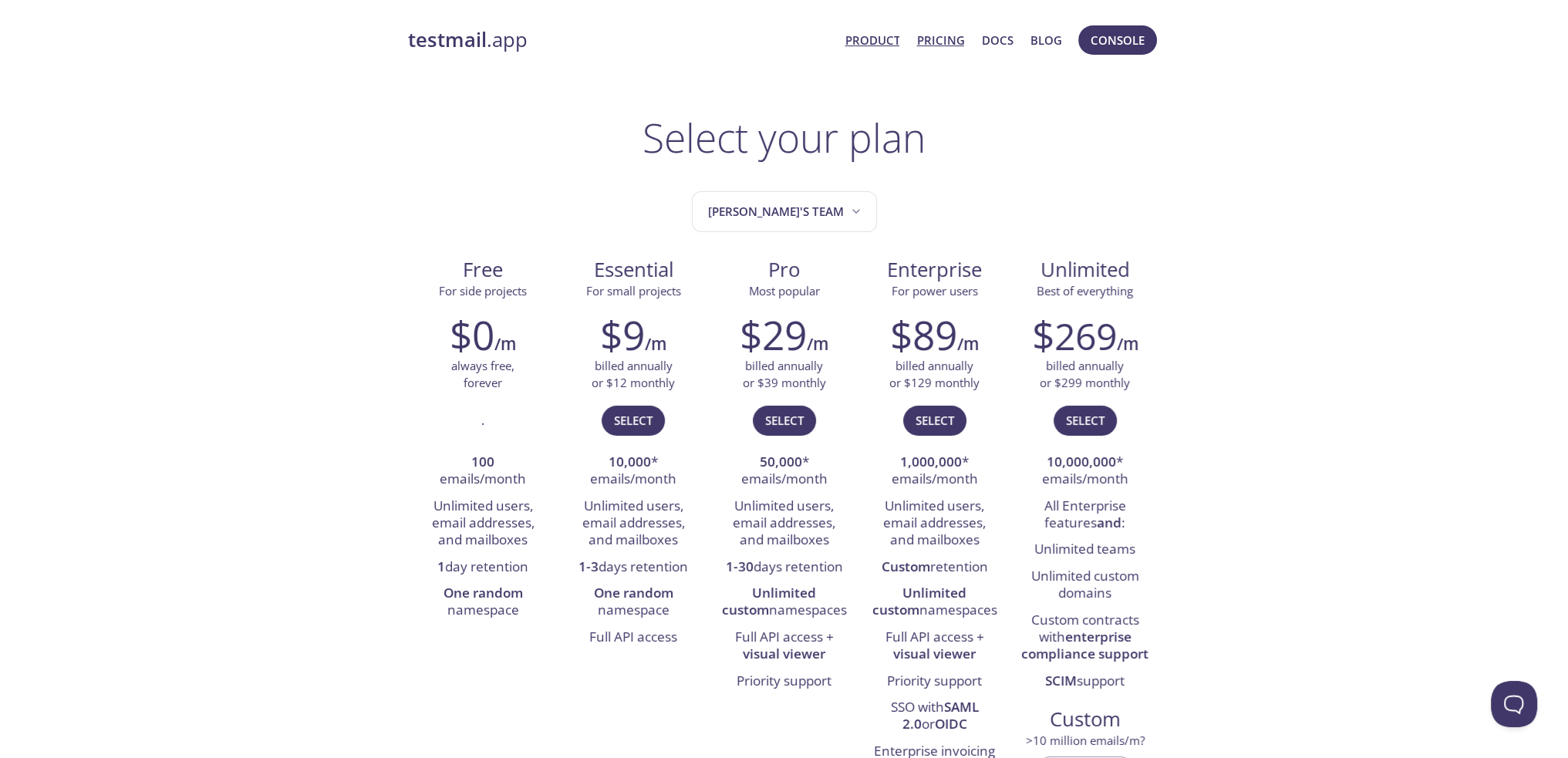
click at [868, 38] on link "Product" at bounding box center [872, 40] width 55 height 20
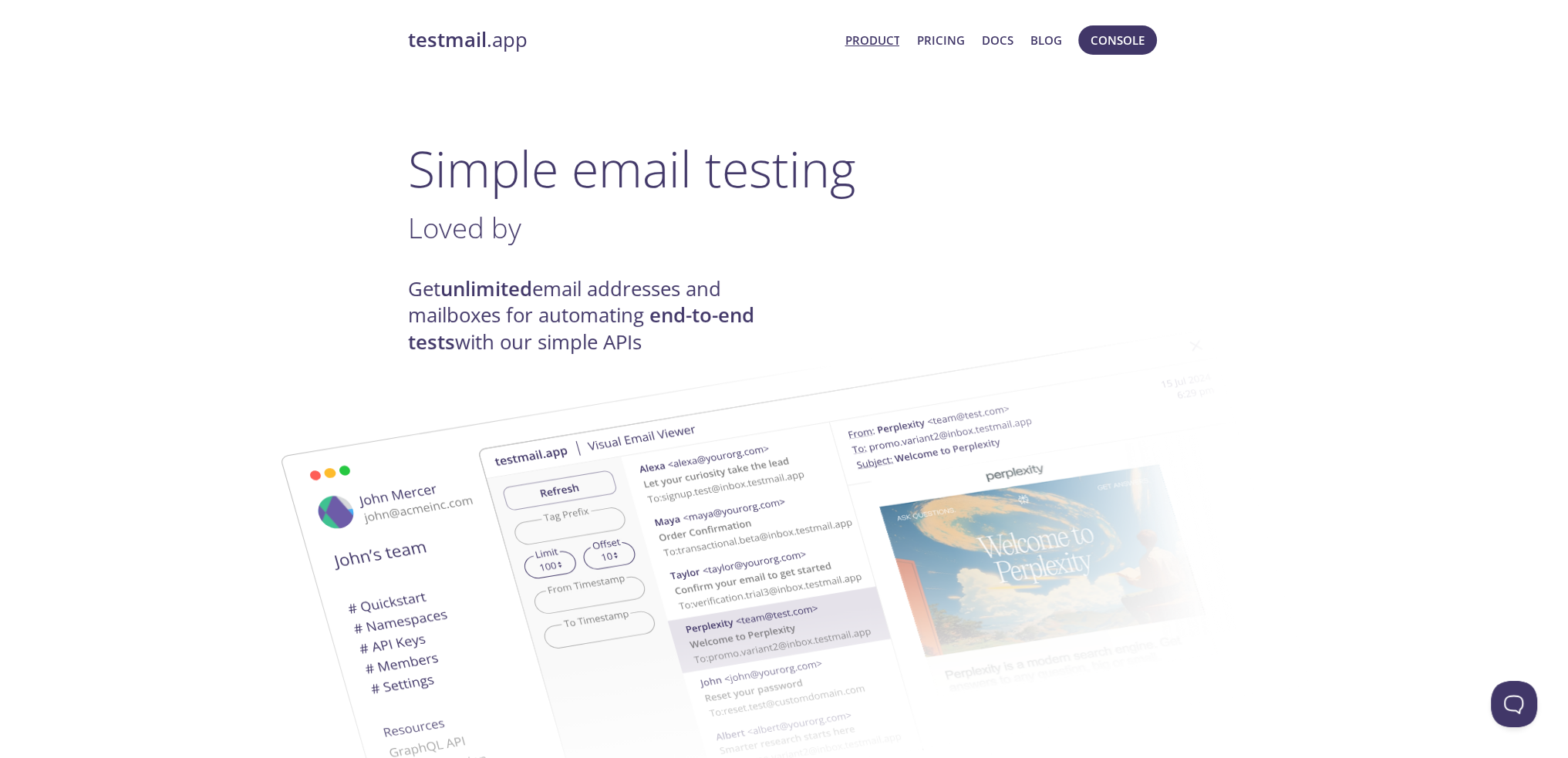
click at [881, 36] on link "Product" at bounding box center [872, 40] width 55 height 20
click at [992, 40] on link "Docs" at bounding box center [997, 40] width 32 height 20
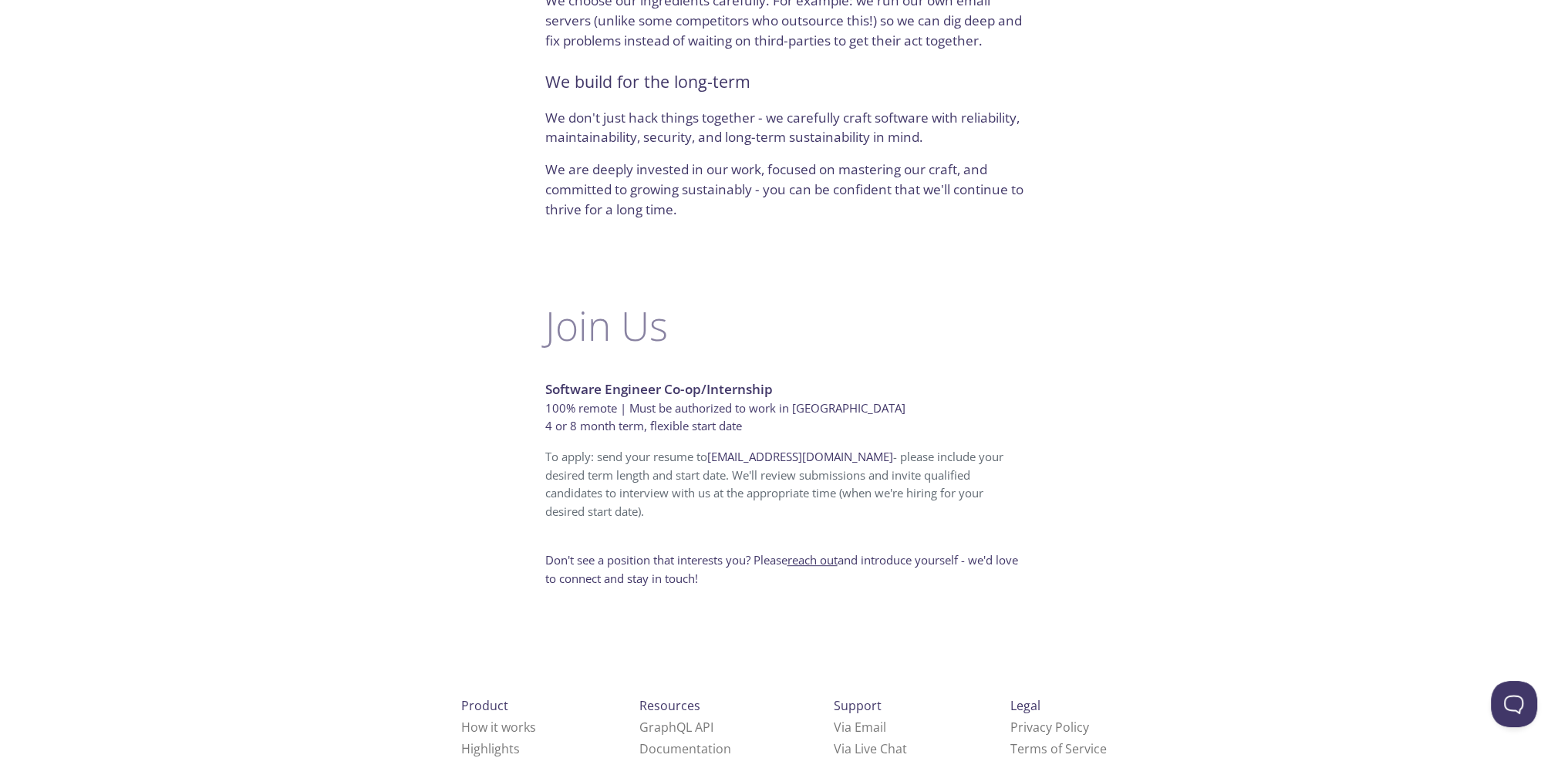
scroll to position [826, 0]
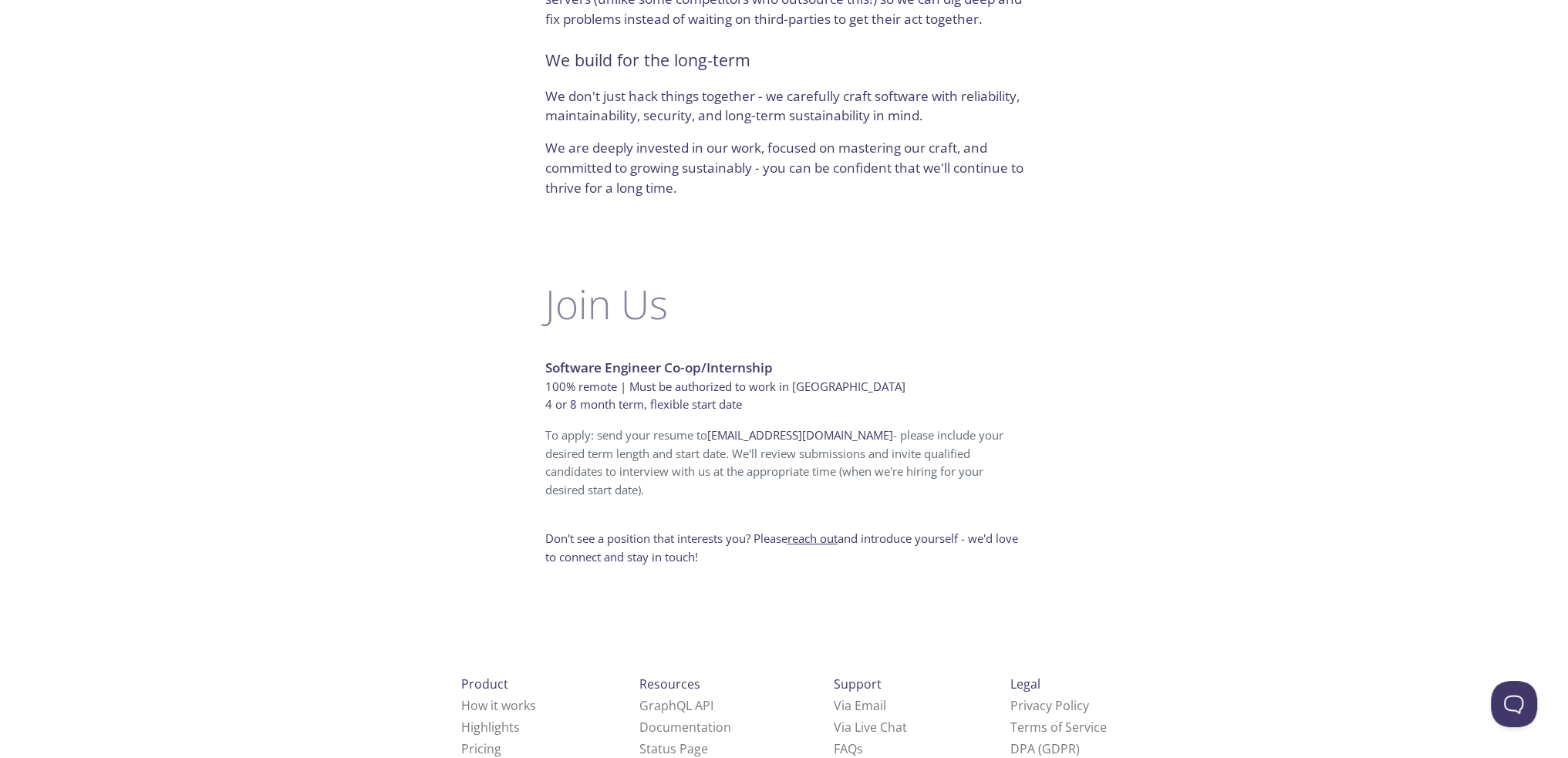
click at [461, 697] on link "How it works" at bounding box center [498, 705] width 75 height 17
